Goal: Information Seeking & Learning: Learn about a topic

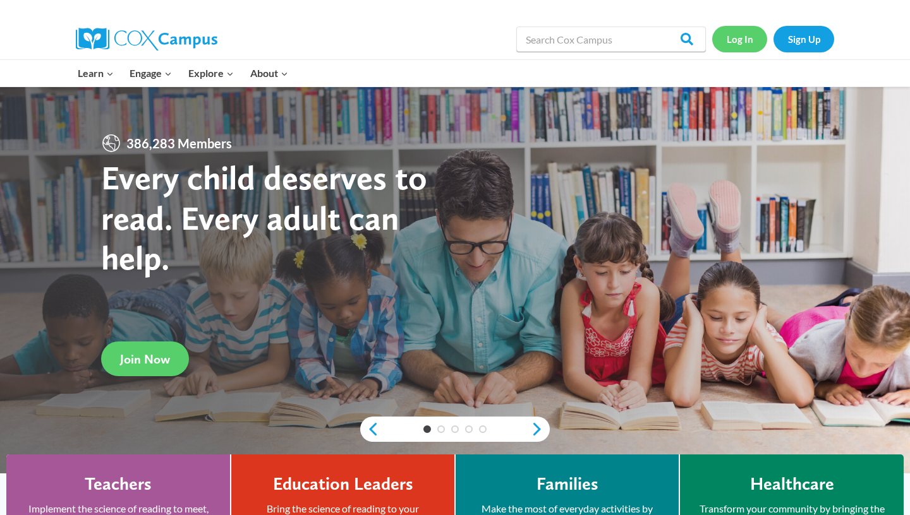
click at [747, 37] on link "Log In" at bounding box center [739, 39] width 55 height 26
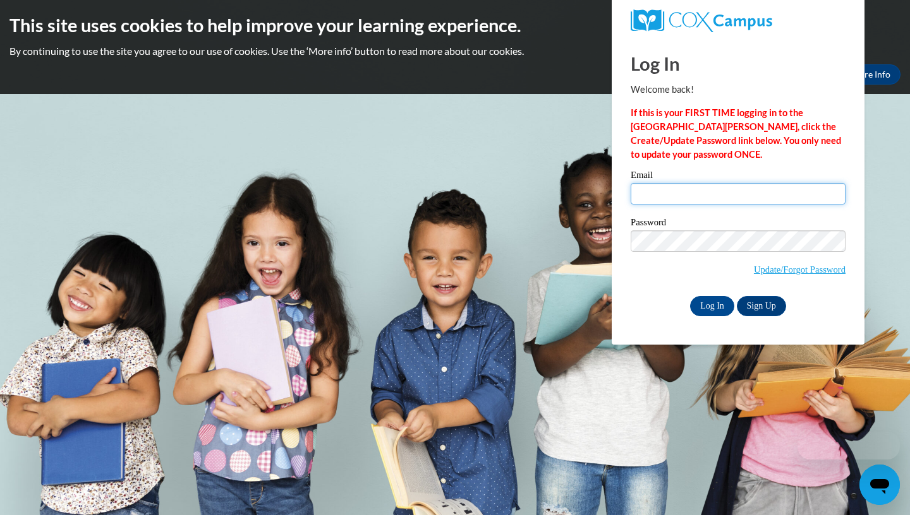
click at [671, 189] on input "Email" at bounding box center [737, 193] width 215 height 21
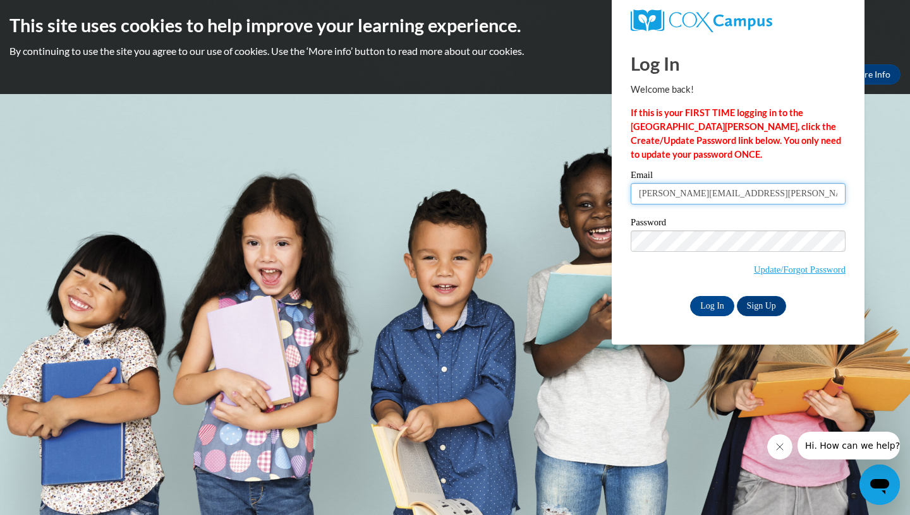
type input "james.lockhart@cowetaschools.net"
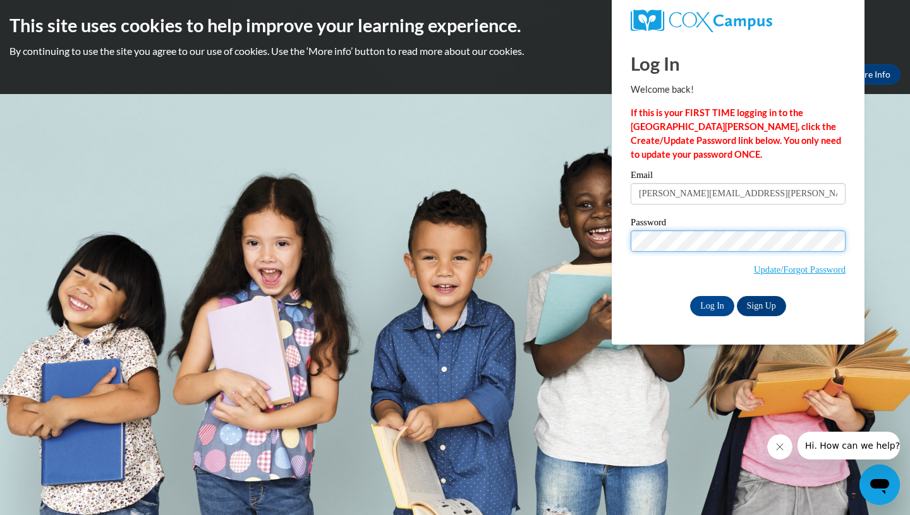
click at [690, 296] on input "Log In" at bounding box center [712, 306] width 44 height 20
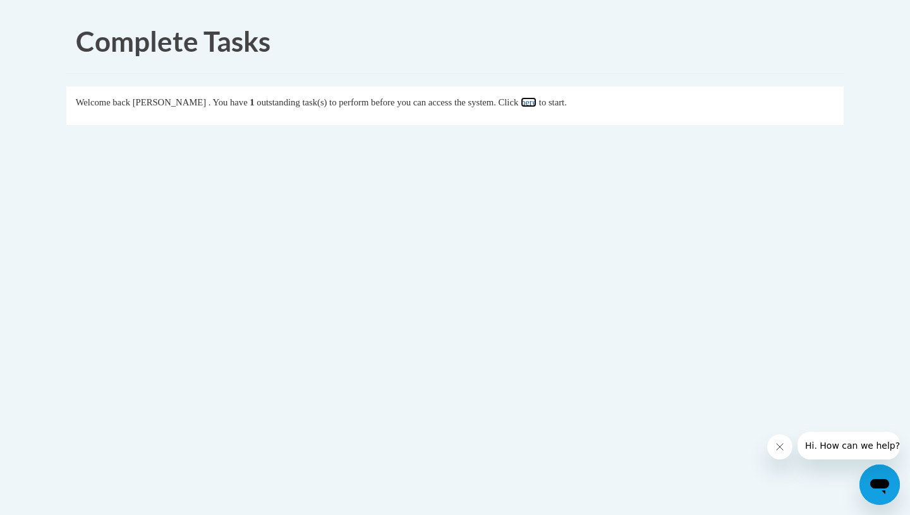
click at [536, 105] on link "here" at bounding box center [528, 102] width 16 height 10
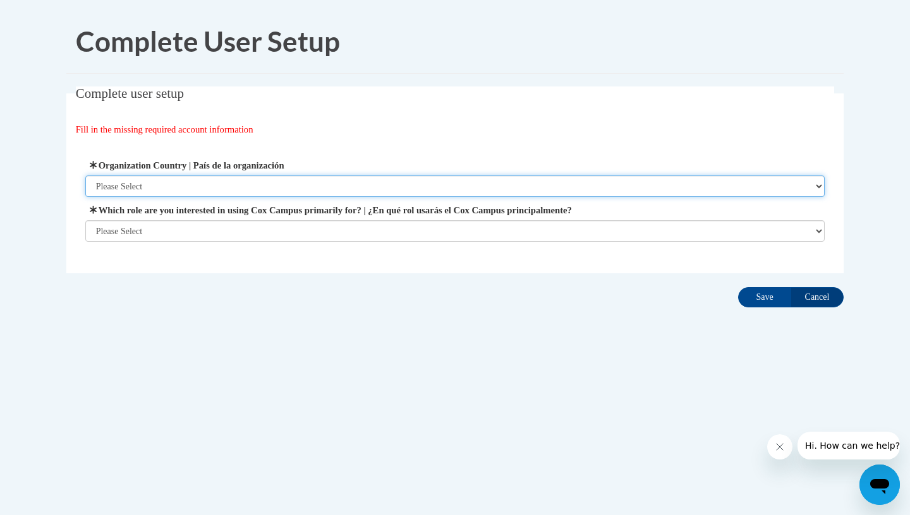
select select "ad49bcad-a171-4b2e-b99c-48b446064914"
click option "United States | Estados Unidos" at bounding box center [0, 0] width 0 height 0
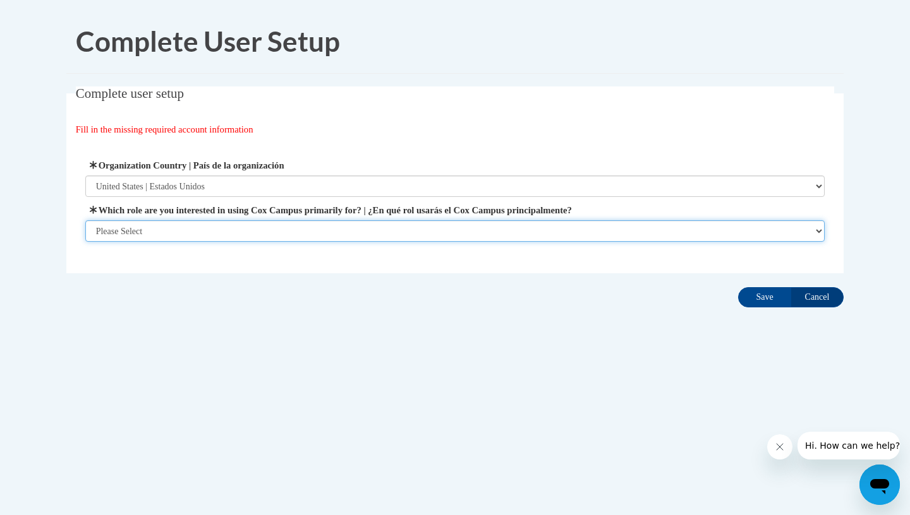
select select "fbf2d438-af2f-41f8-98f1-81c410e29de3"
click option "Educator | Educador(a)" at bounding box center [0, 0] width 0 height 0
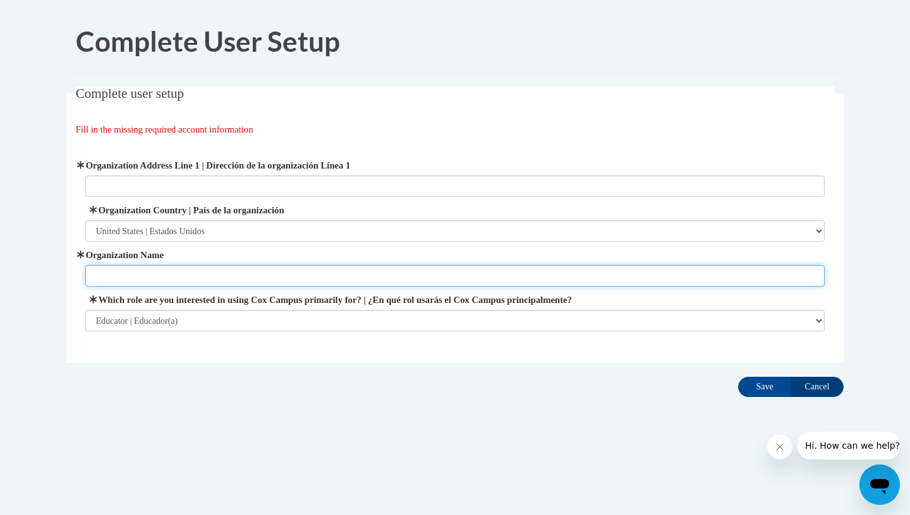
click at [474, 273] on input "Organization Name" at bounding box center [455, 275] width 740 height 21
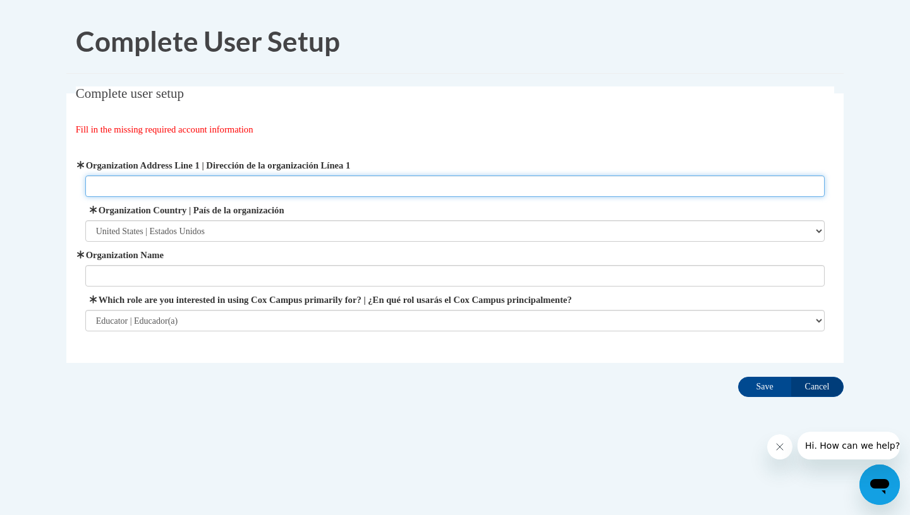
click at [479, 193] on input "Organization Address Line 1 | Dirección de la organización Línea 1" at bounding box center [455, 186] width 740 height 21
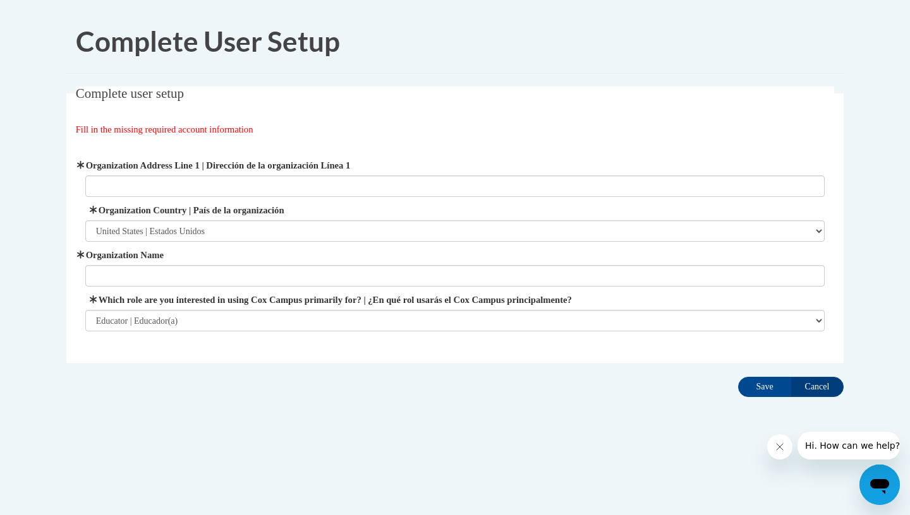
click at [484, 288] on div "Organization Address Line 1 | Dirección de la organización Línea 1 Organization…" at bounding box center [455, 245] width 740 height 173
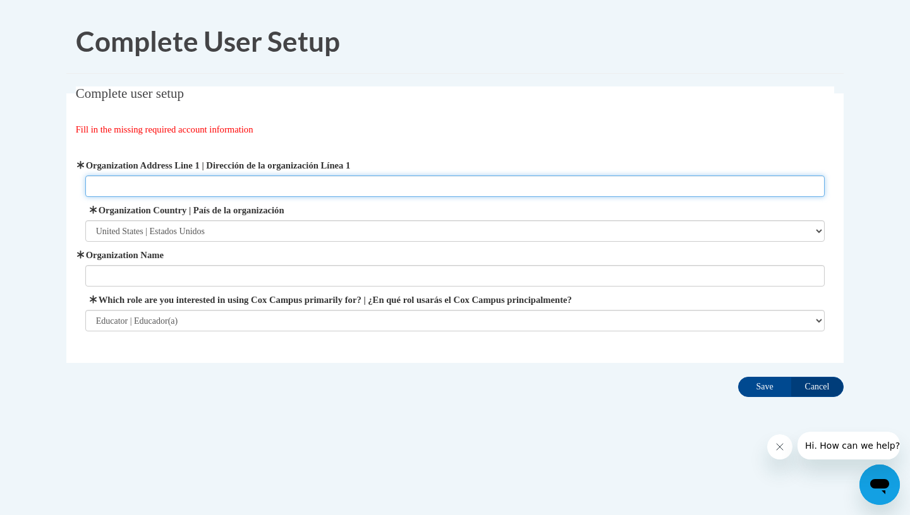
click at [450, 188] on input "Organization Address Line 1 | Dirección de la organización Línea 1" at bounding box center [455, 186] width 740 height 21
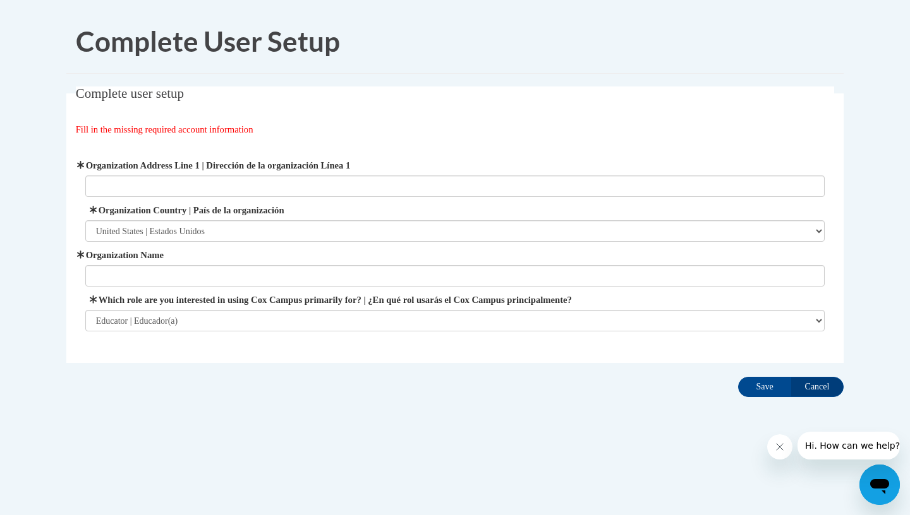
click at [419, 334] on div "Organization Address Line 1 | Dirección de la organización Línea 1 Organization…" at bounding box center [455, 245] width 759 height 205
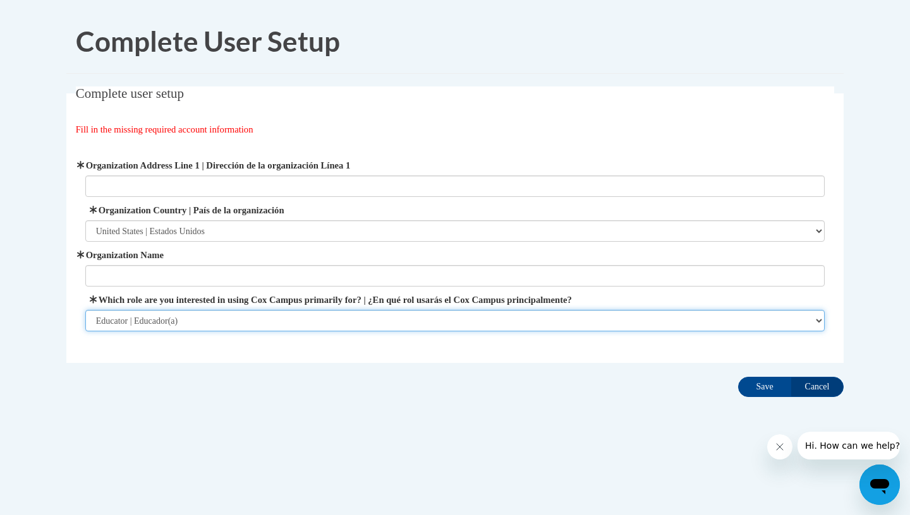
click option "Educator | Educador(a)" at bounding box center [0, 0] width 0 height 0
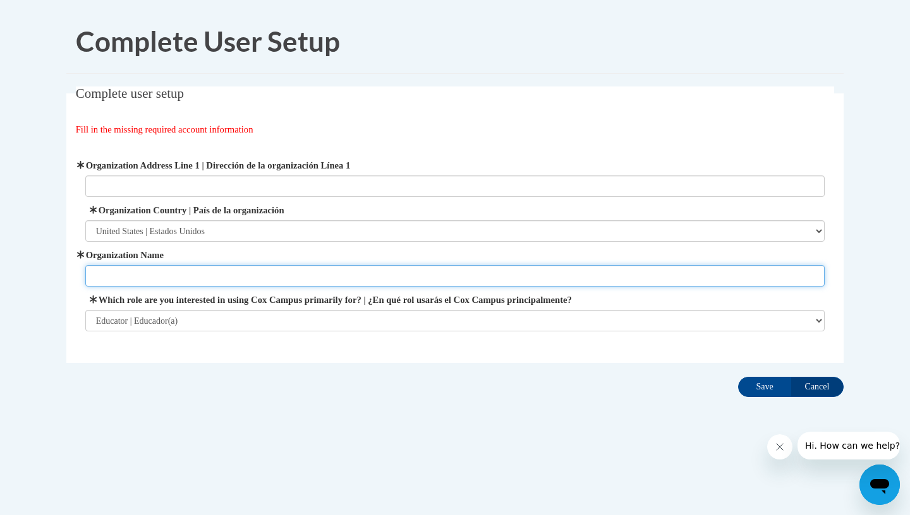
click at [411, 279] on input "Organization Name" at bounding box center [455, 275] width 740 height 21
type input "CCSS"
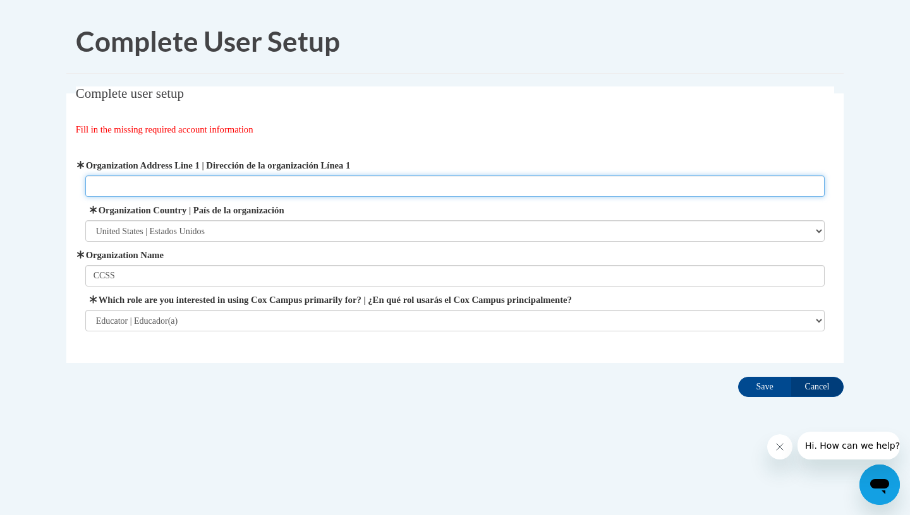
click at [321, 184] on input "Organization Address Line 1 | Dirección de la organización Línea 1" at bounding box center [455, 186] width 740 height 21
type input "CCSS"
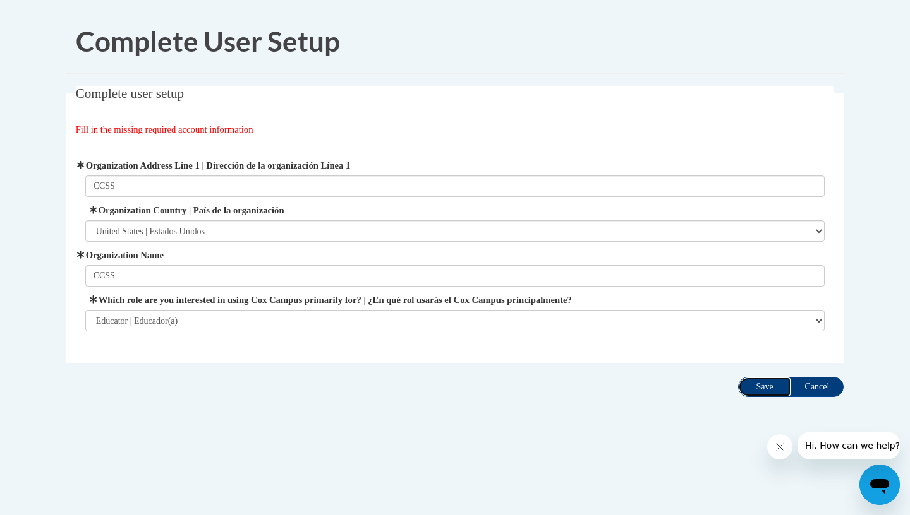
click at [770, 388] on input "Save" at bounding box center [764, 387] width 53 height 20
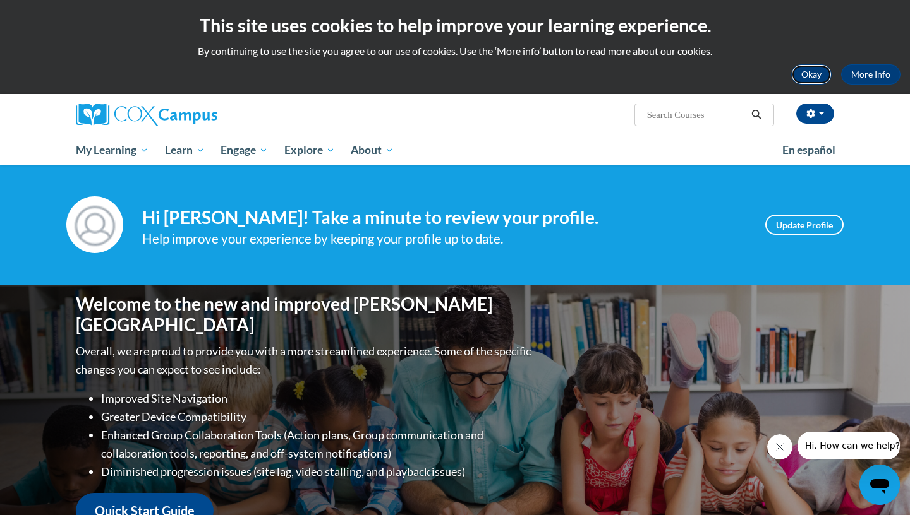
click at [805, 81] on button "Okay" at bounding box center [811, 74] width 40 height 20
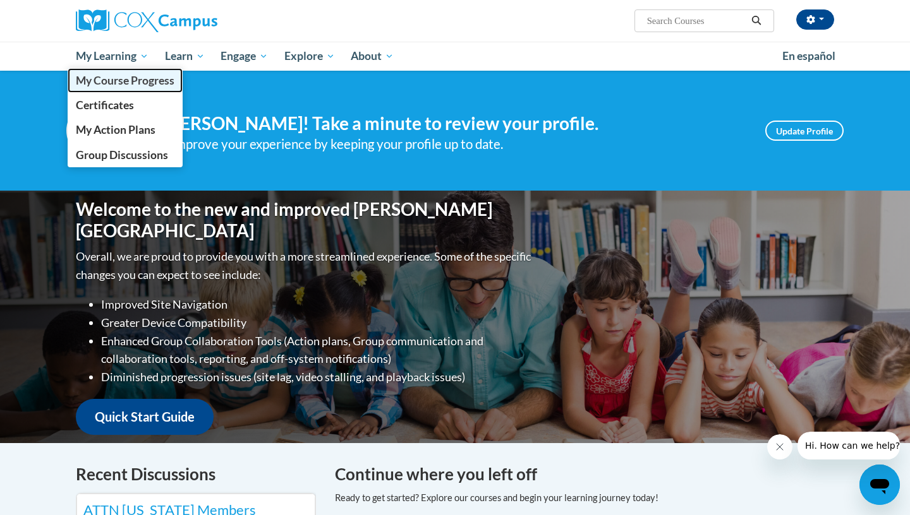
click at [137, 82] on span "My Course Progress" at bounding box center [125, 80] width 99 height 13
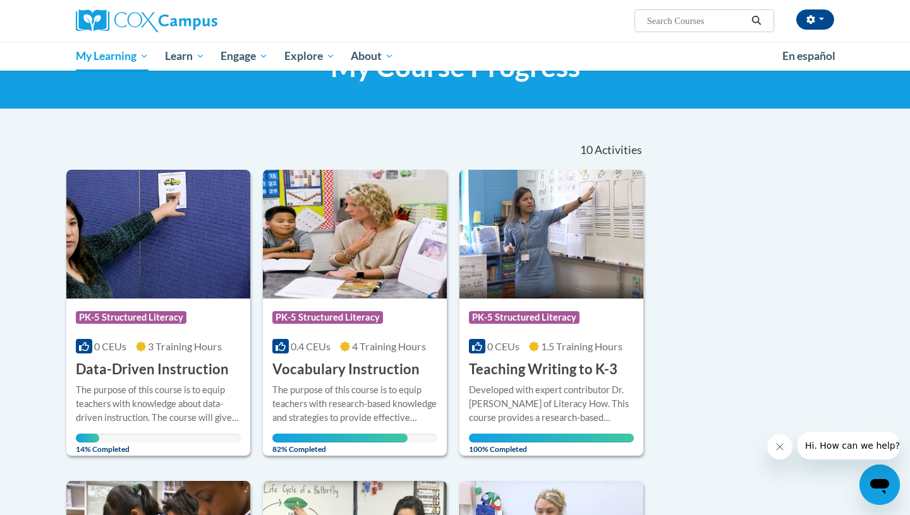
scroll to position [58, 0]
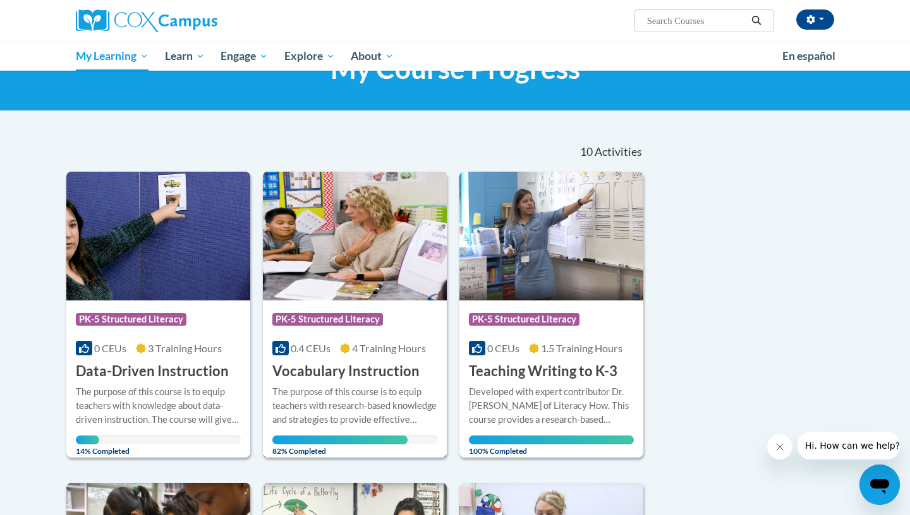
click at [341, 273] on img at bounding box center [355, 236] width 184 height 129
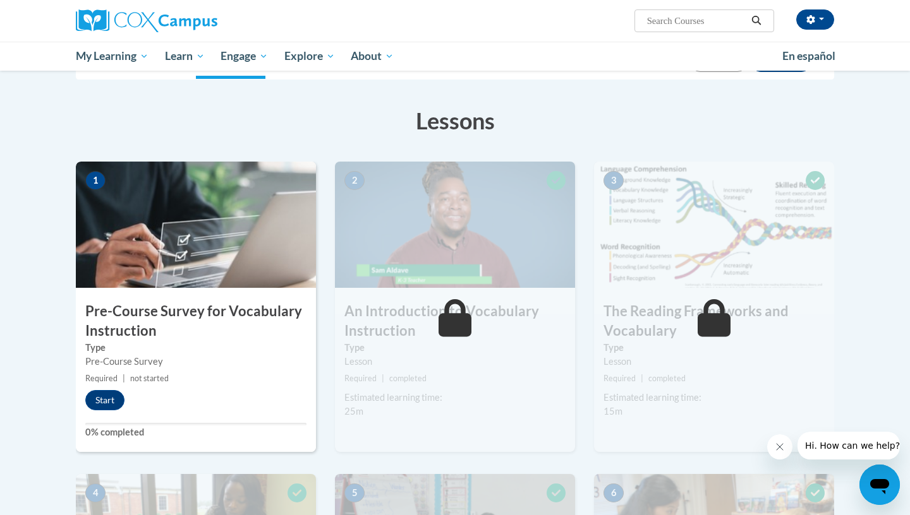
scroll to position [189, 0]
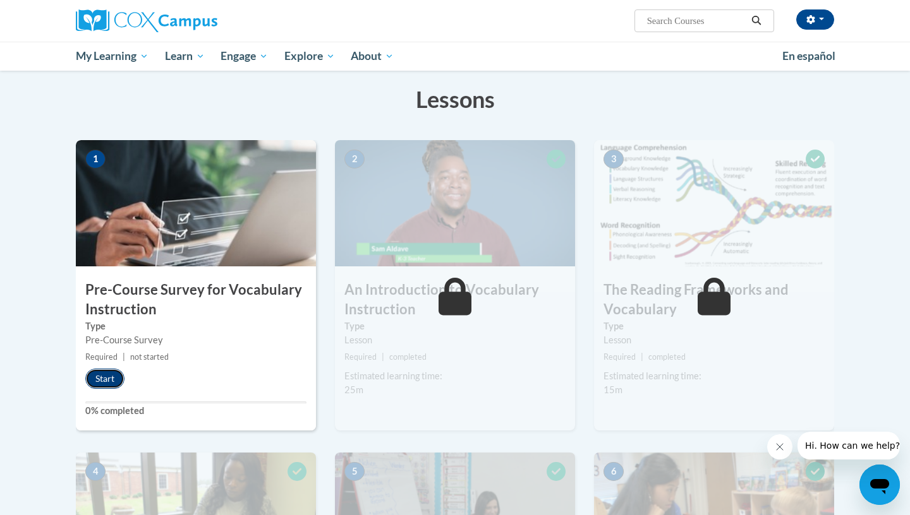
click at [100, 380] on button "Start" at bounding box center [104, 379] width 39 height 20
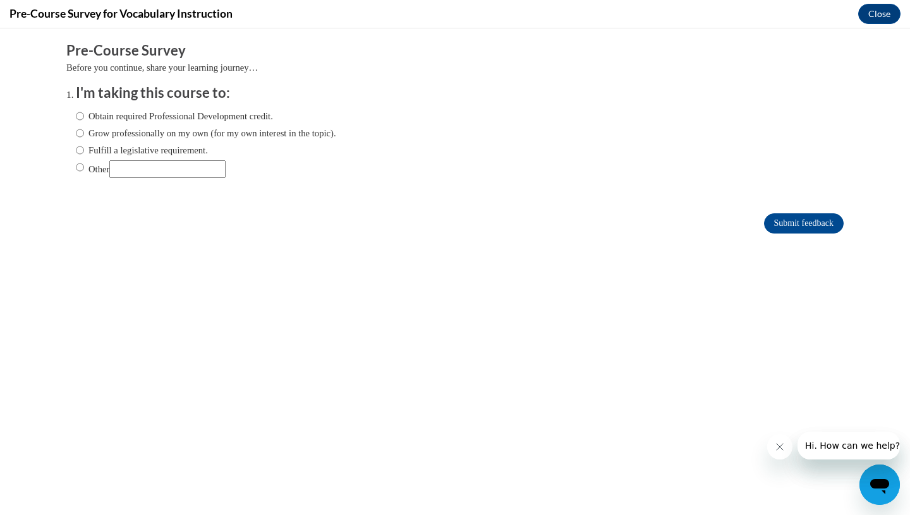
scroll to position [0, 0]
click at [83, 115] on input "Obtain required Professional Development credit." at bounding box center [80, 116] width 8 height 14
radio input "true"
click at [82, 117] on input "Obtain required Professional Development credit." at bounding box center [80, 116] width 8 height 14
click at [81, 141] on div "Obtain required Professional Development credit. Grow professionally on my own …" at bounding box center [206, 143] width 260 height 81
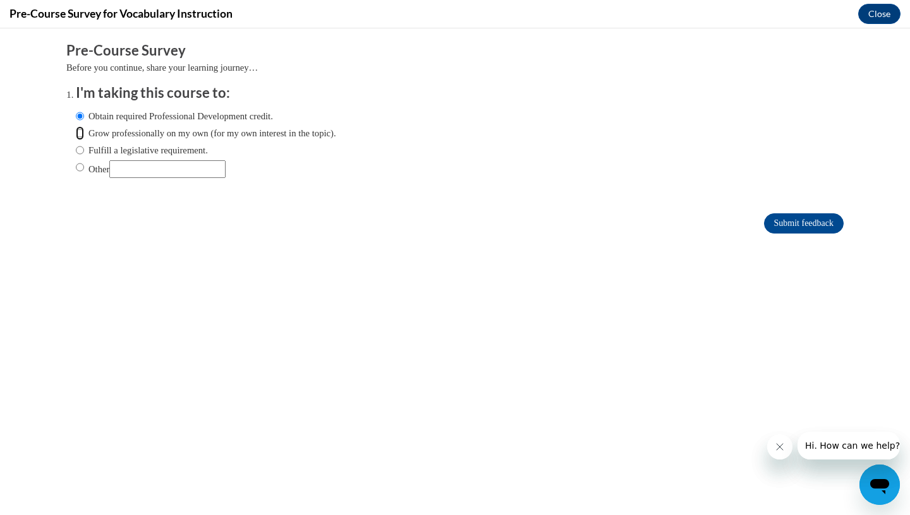
click at [79, 135] on input "Grow professionally on my own (for my own interest in the topic)." at bounding box center [80, 133] width 8 height 14
radio input "true"
click at [79, 164] on input "Other" at bounding box center [80, 167] width 8 height 14
radio input "true"
click at [790, 220] on input "Submit feedback" at bounding box center [804, 223] width 80 height 20
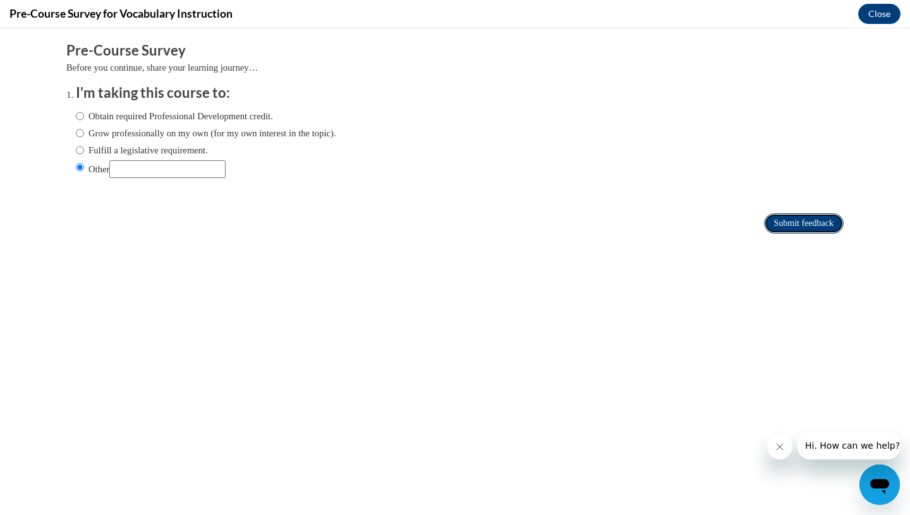
click at [798, 225] on input "Submit feedback" at bounding box center [804, 223] width 80 height 20
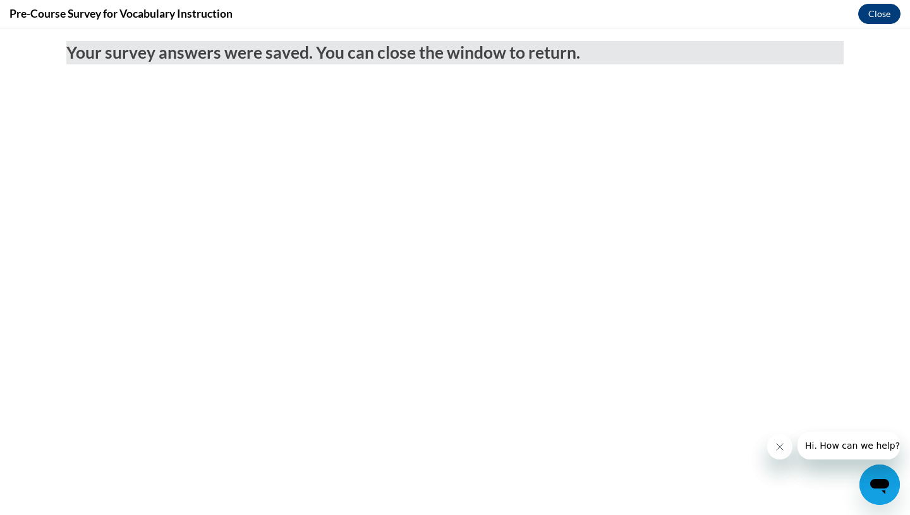
click at [883, 22] on button "Close" at bounding box center [879, 14] width 42 height 20
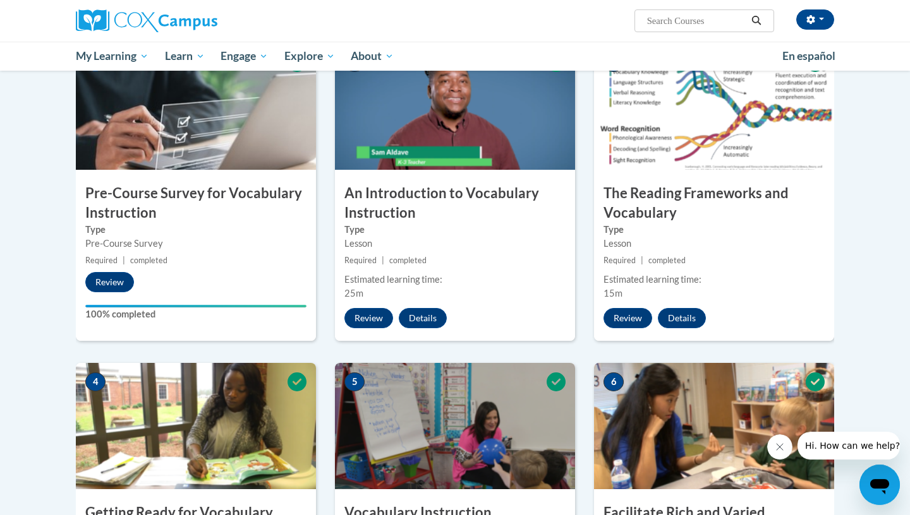
scroll to position [287, 0]
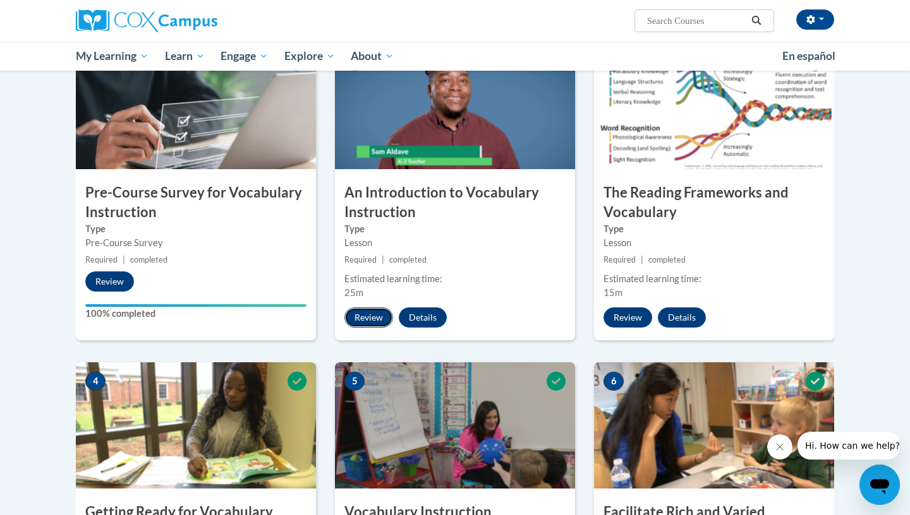
click at [380, 325] on button "Review" at bounding box center [368, 318] width 49 height 20
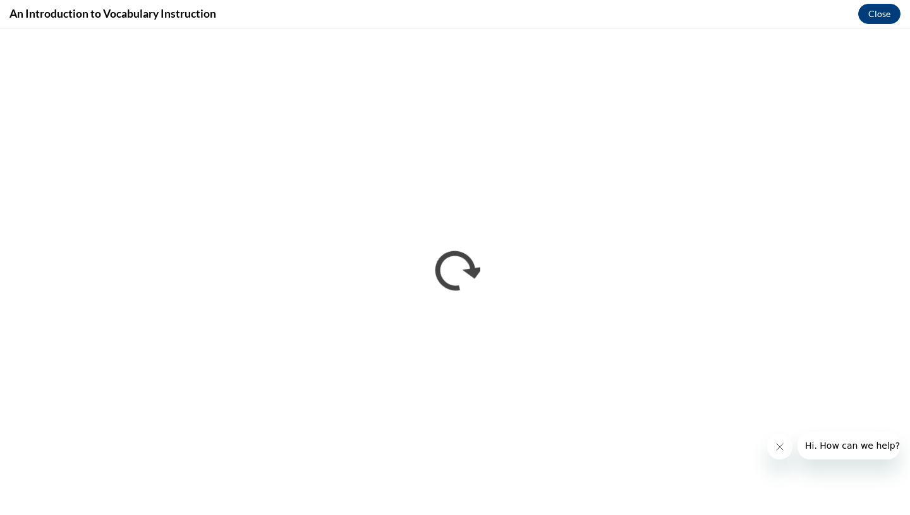
scroll to position [0, 0]
click at [777, 449] on icon "Close message from company" at bounding box center [779, 447] width 6 height 6
